Goal: Task Accomplishment & Management: Complete application form

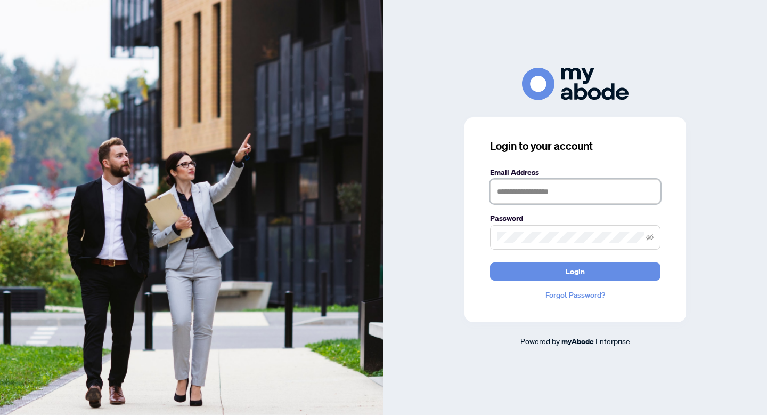
click at [559, 194] on input "text" at bounding box center [575, 191] width 170 height 25
type input "**********"
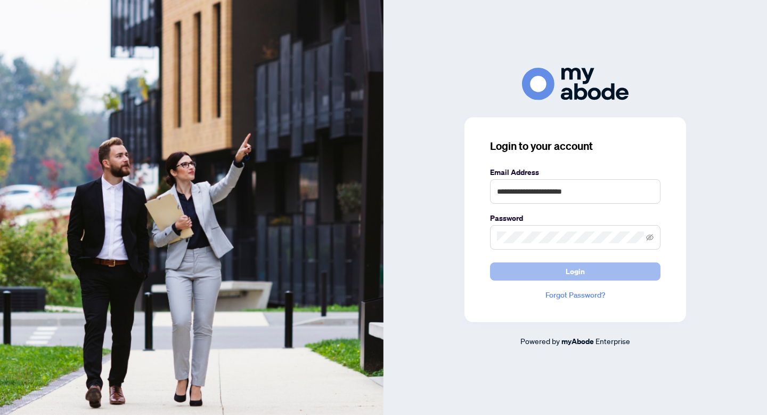
click at [573, 271] on span "Login" at bounding box center [575, 271] width 19 height 17
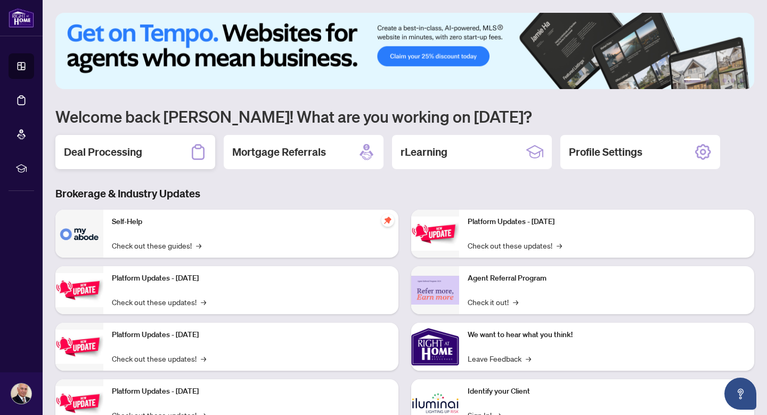
click at [108, 149] on h2 "Deal Processing" at bounding box center [103, 151] width 78 height 15
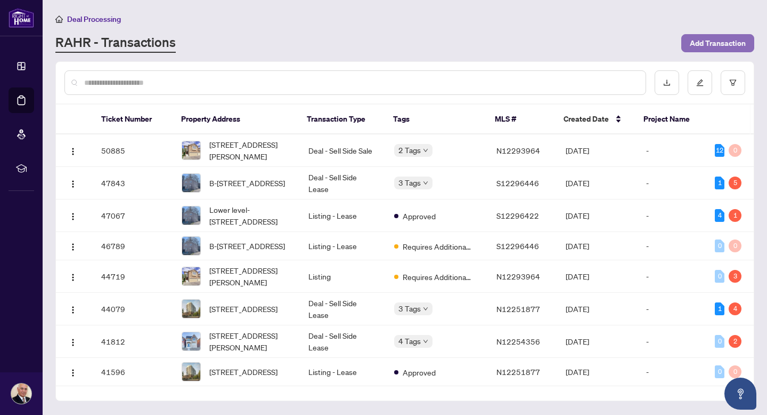
click at [714, 40] on span "Add Transaction" at bounding box center [718, 43] width 56 height 17
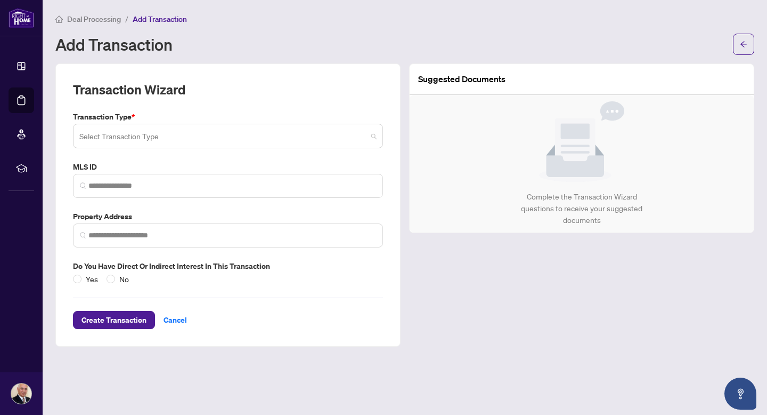
click at [375, 137] on span at bounding box center [227, 136] width 297 height 20
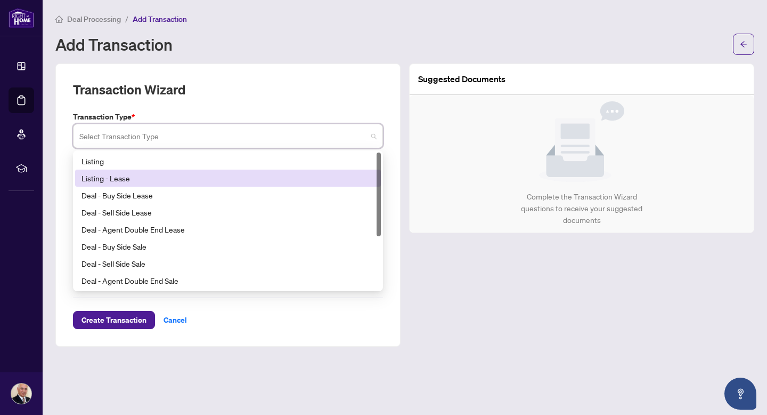
click at [110, 176] on div "Listing - Lease" at bounding box center [228, 178] width 293 height 12
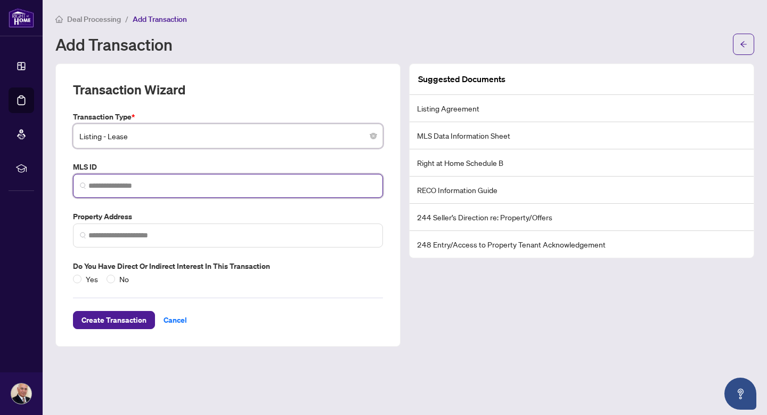
click at [131, 187] on input "search" at bounding box center [232, 185] width 288 height 11
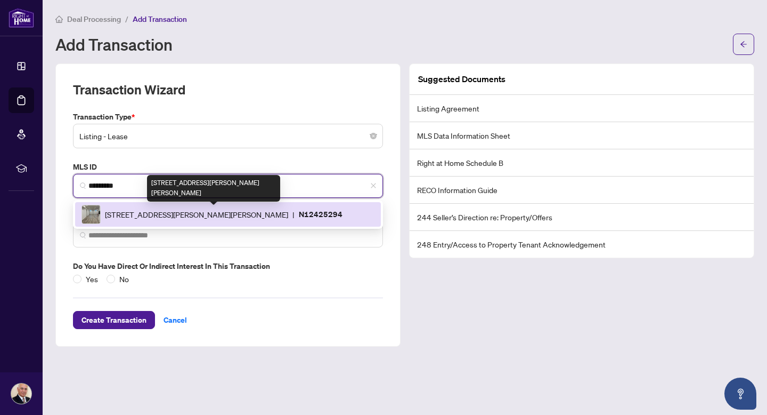
click at [177, 215] on span "[STREET_ADDRESS][PERSON_NAME][PERSON_NAME]" at bounding box center [196, 214] width 183 height 12
type input "*********"
type input "**********"
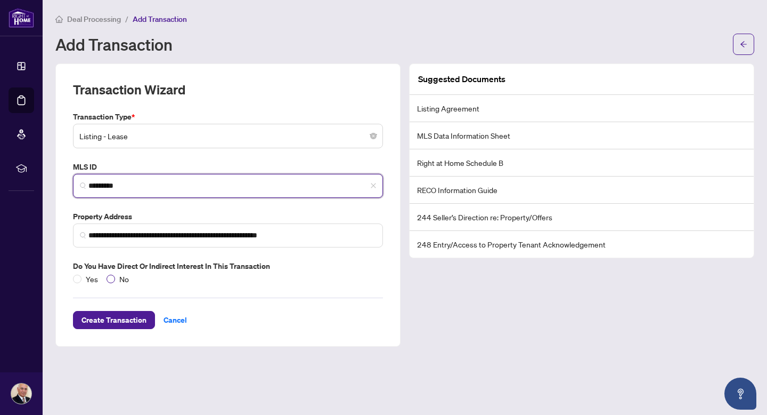
type input "*********"
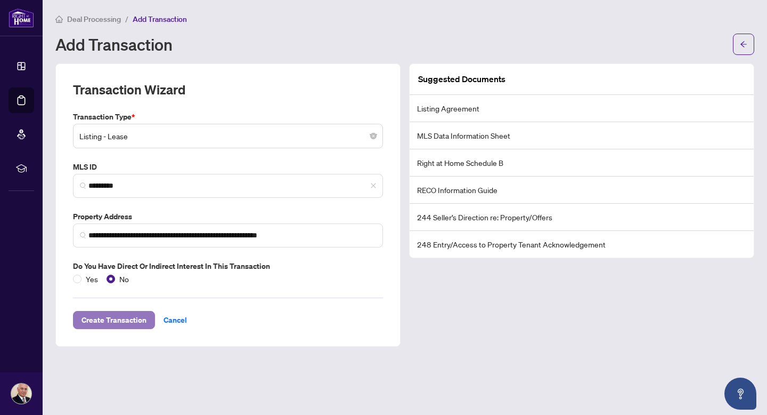
click at [119, 318] on span "Create Transaction" at bounding box center [114, 319] width 65 height 17
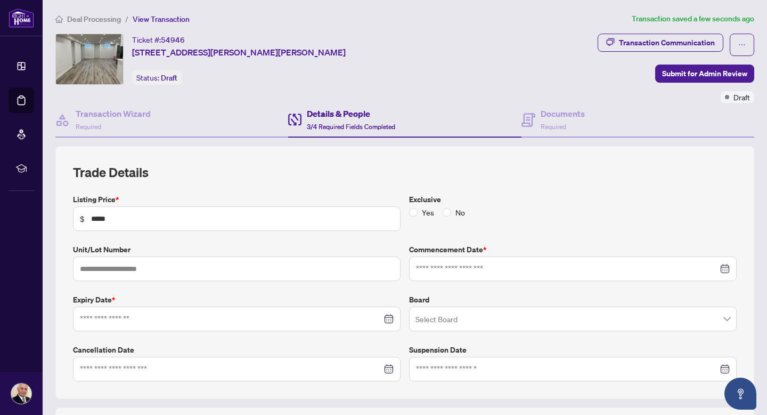
type input "**********"
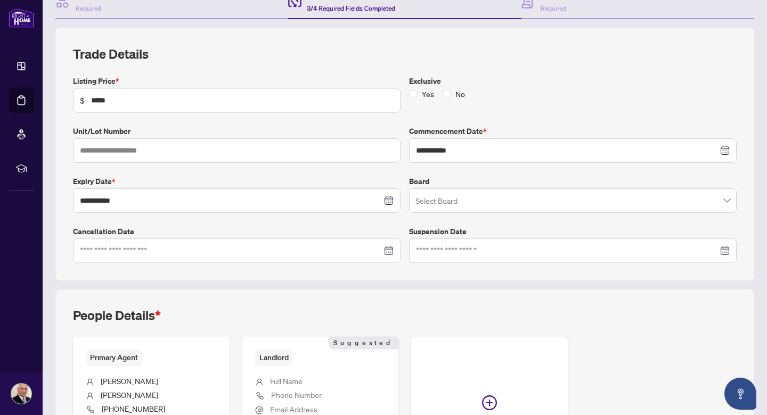
scroll to position [243, 0]
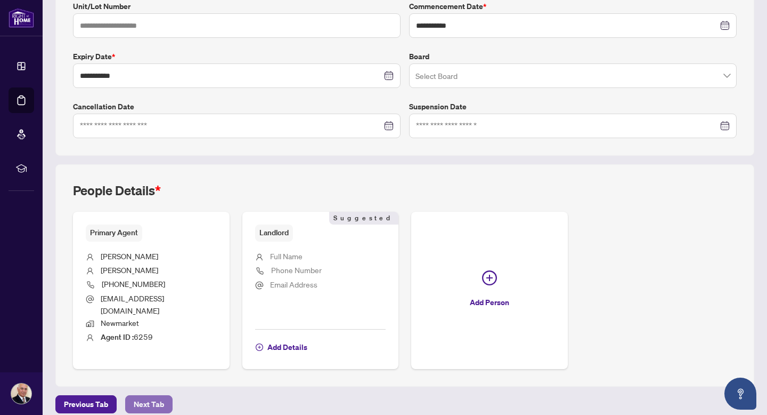
click at [155, 395] on span "Next Tab" at bounding box center [149, 403] width 30 height 17
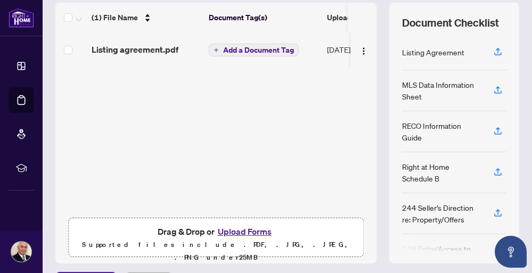
scroll to position [197, 0]
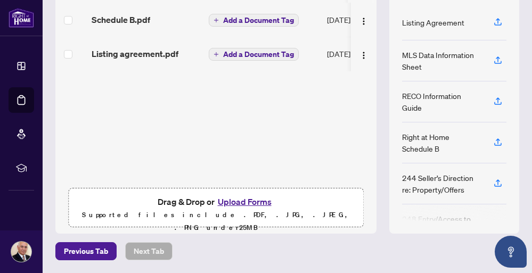
click at [173, 112] on div "Schedule B.pdf Add a Document Tag [DATE] - Listing agreement.pdf Add a Document…" at bounding box center [215, 93] width 321 height 180
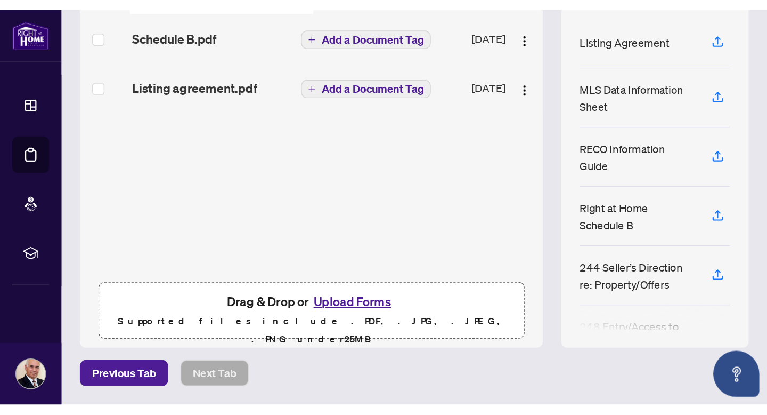
scroll to position [0, 0]
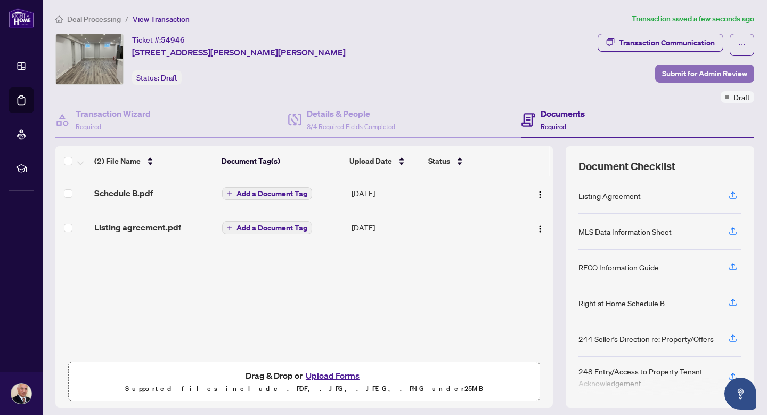
click at [697, 72] on span "Submit for Admin Review" at bounding box center [704, 73] width 85 height 17
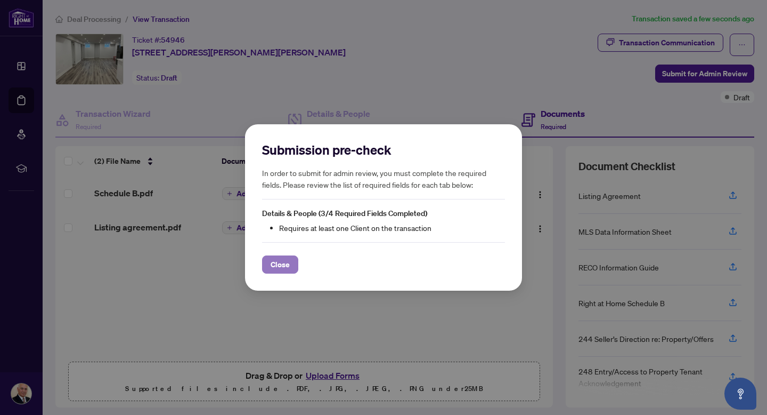
click at [277, 265] on span "Close" at bounding box center [280, 264] width 19 height 17
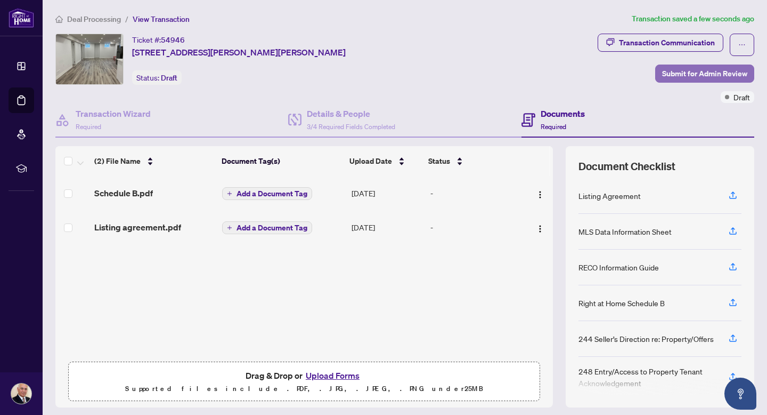
click at [681, 70] on span "Submit for Admin Review" at bounding box center [704, 73] width 85 height 17
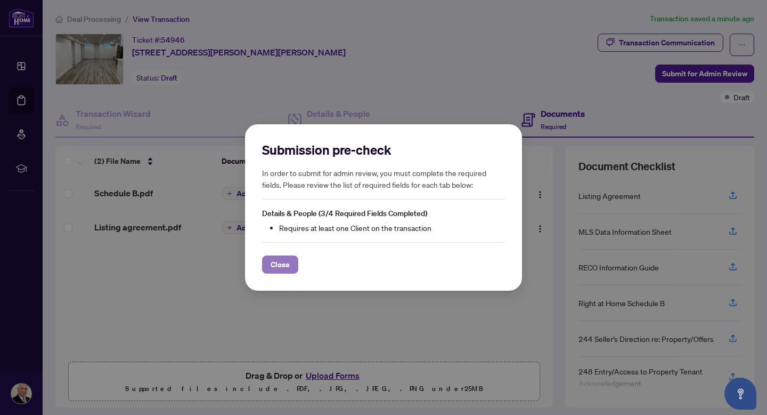
click at [286, 265] on span "Close" at bounding box center [280, 264] width 19 height 17
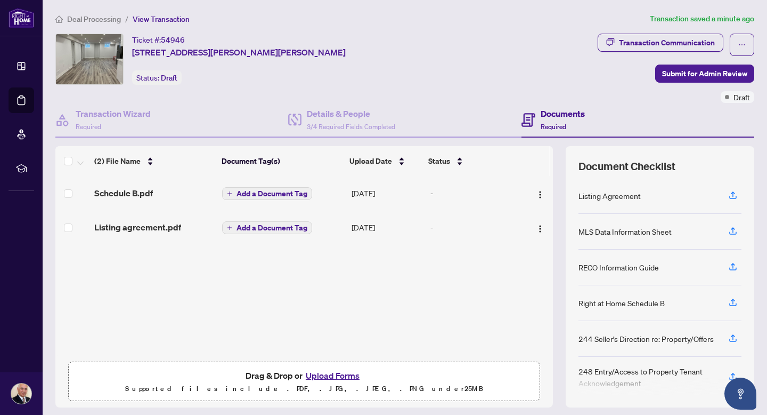
scroll to position [31, 0]
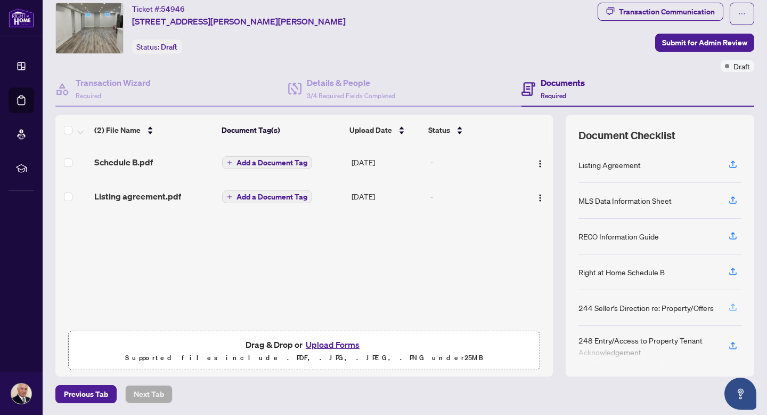
click at [734, 311] on icon "button" at bounding box center [733, 307] width 10 height 10
click at [735, 271] on icon "button" at bounding box center [733, 271] width 10 height 10
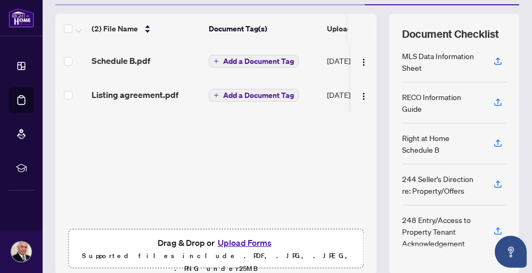
scroll to position [135, 0]
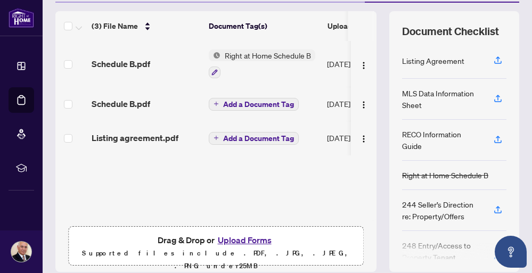
click at [262, 108] on span "Add a Document Tag" at bounding box center [258, 104] width 71 height 7
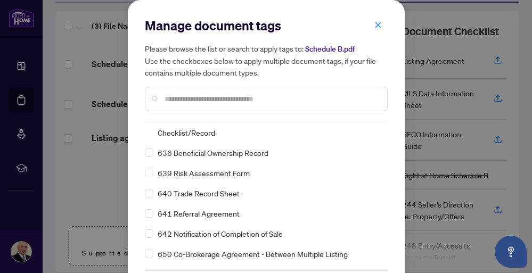
scroll to position [45, 0]
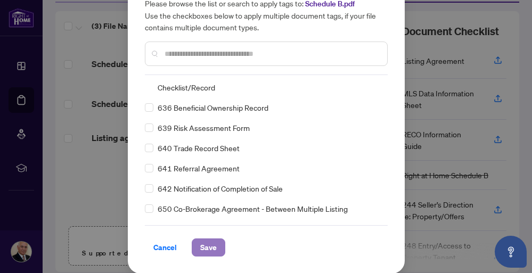
click at [205, 248] on span "Save" at bounding box center [208, 247] width 17 height 17
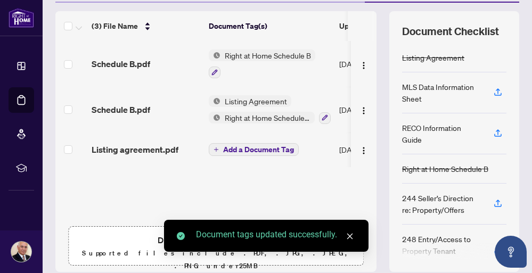
scroll to position [0, 0]
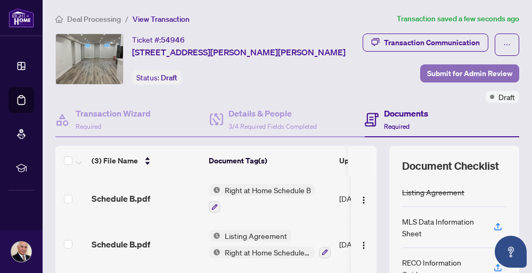
click at [465, 82] on span "Submit for Admin Review" at bounding box center [469, 73] width 85 height 17
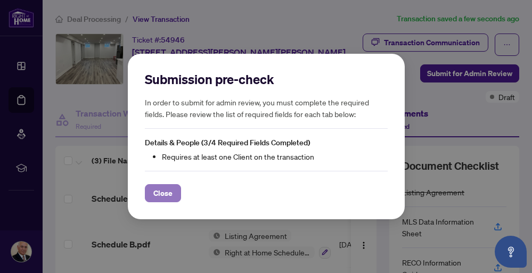
click at [170, 189] on span "Close" at bounding box center [162, 193] width 19 height 17
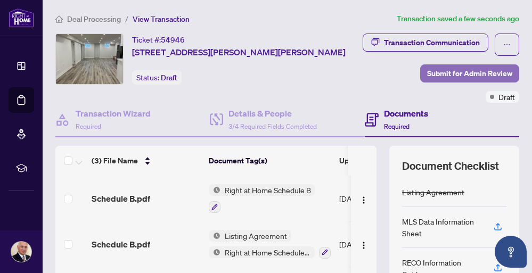
click at [457, 82] on span "Submit for Admin Review" at bounding box center [469, 73] width 85 height 17
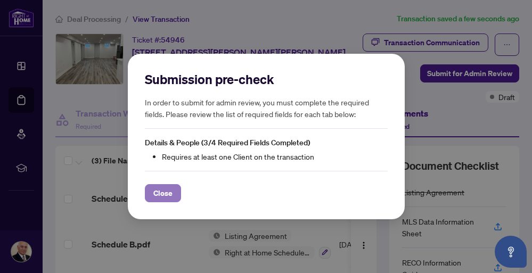
click at [172, 194] on span "Close" at bounding box center [162, 193] width 19 height 17
